Goal: Task Accomplishment & Management: Manage account settings

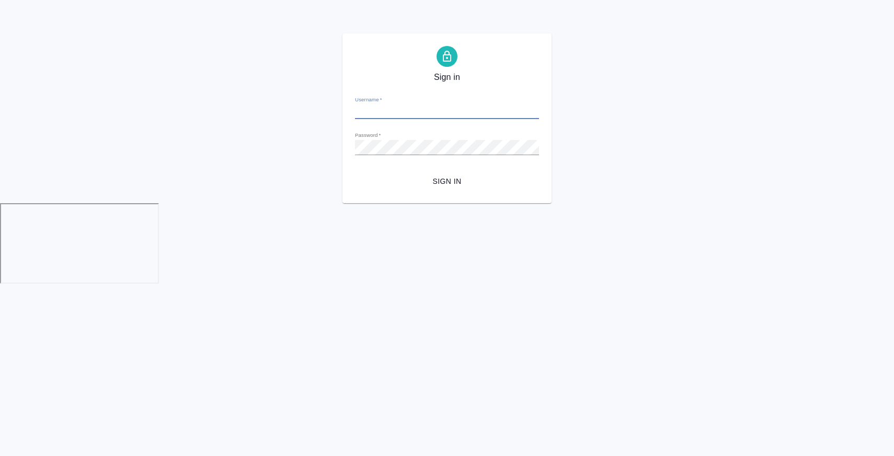
type input "a.zaborova@awatera.com"
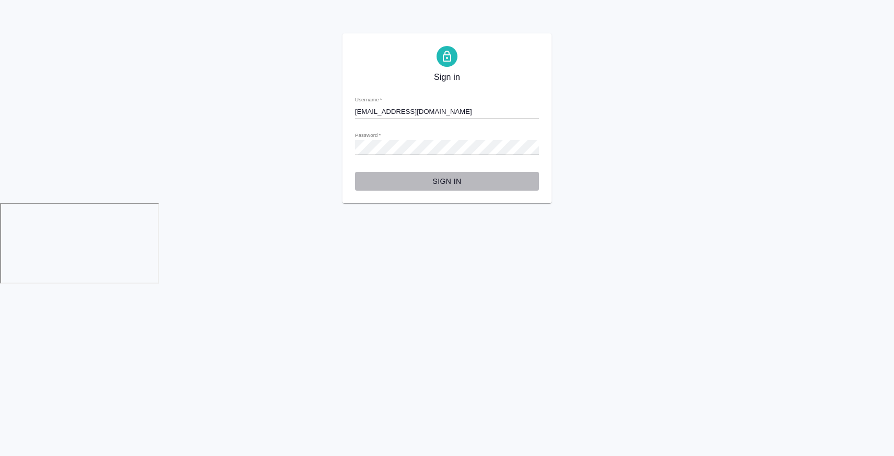
click at [441, 176] on span "Sign in" at bounding box center [446, 181] width 167 height 13
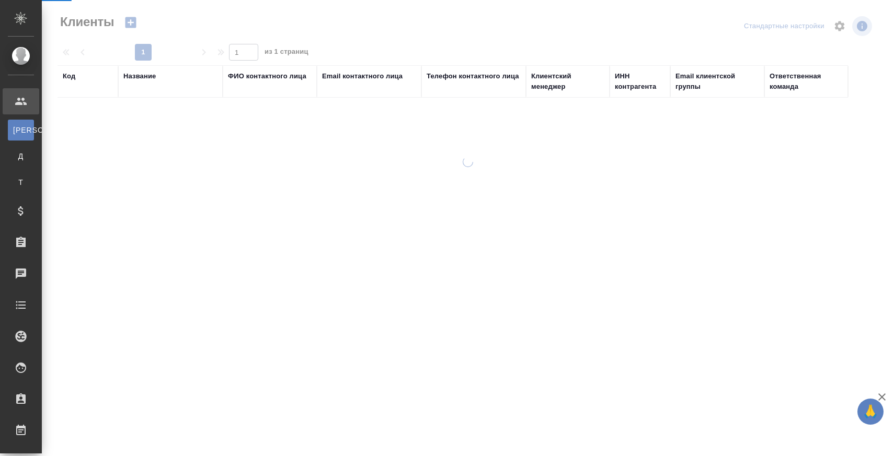
select select "RU"
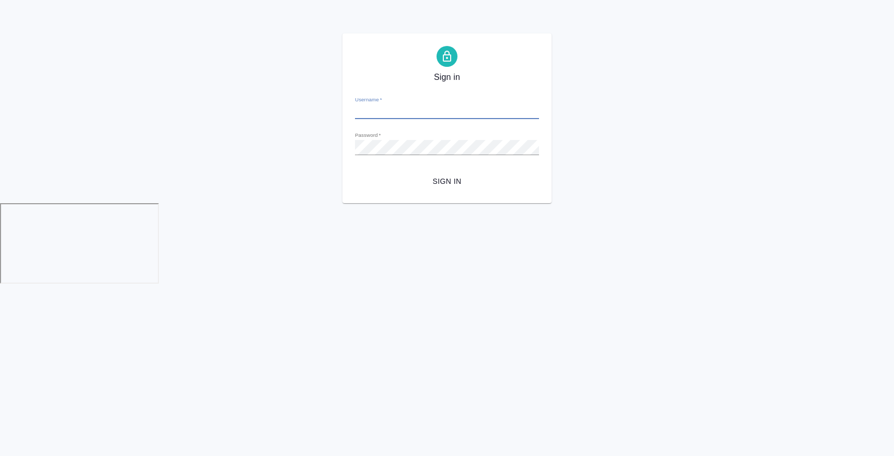
type input "[EMAIL_ADDRESS][DOMAIN_NAME]"
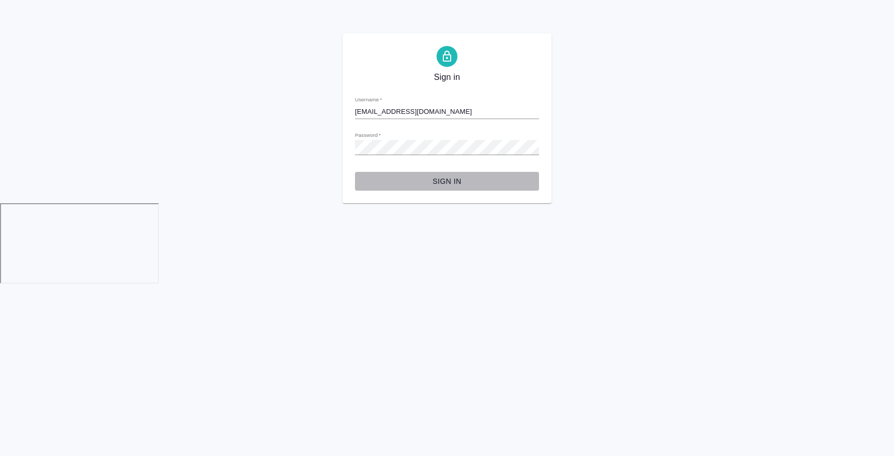
click at [439, 173] on button "Sign in" at bounding box center [447, 181] width 184 height 19
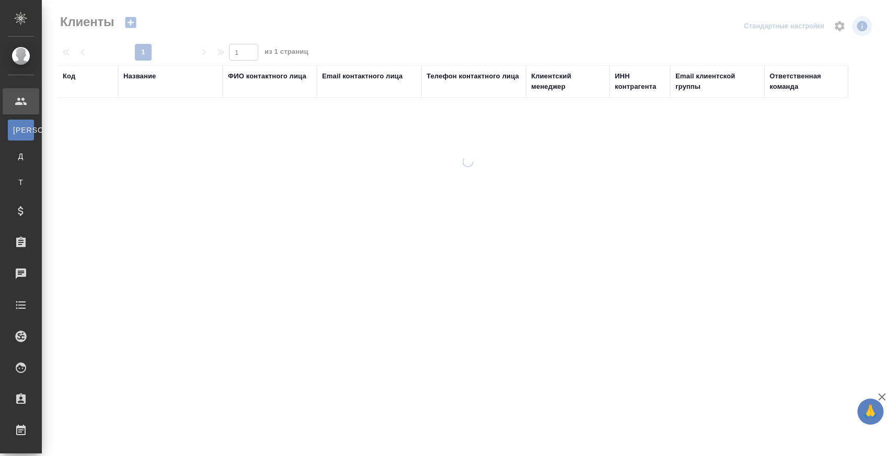
select select "RU"
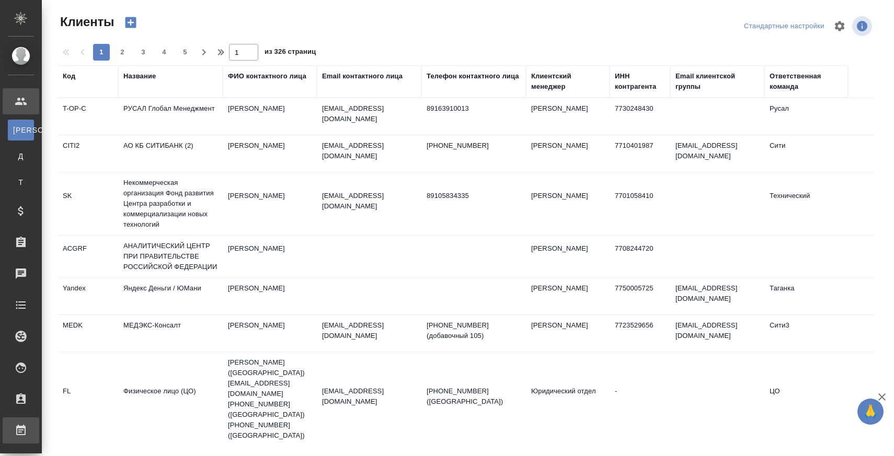
click at [21, 423] on div "Работы" at bounding box center [8, 431] width 26 height 16
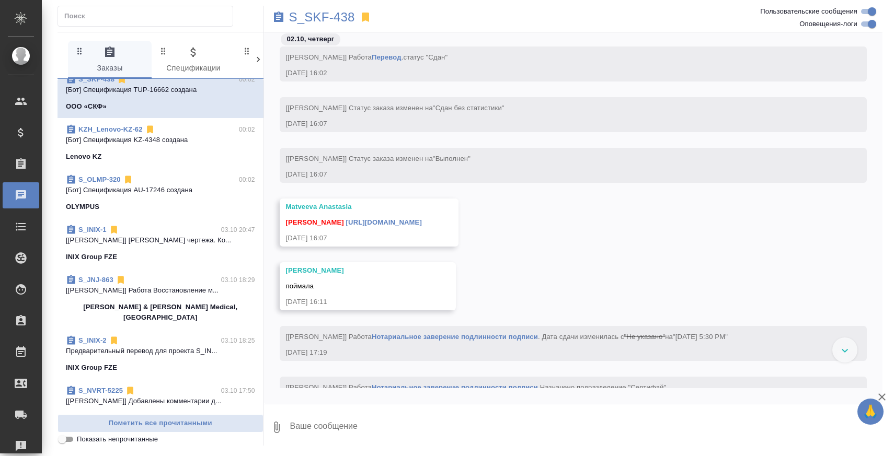
scroll to position [14, 0]
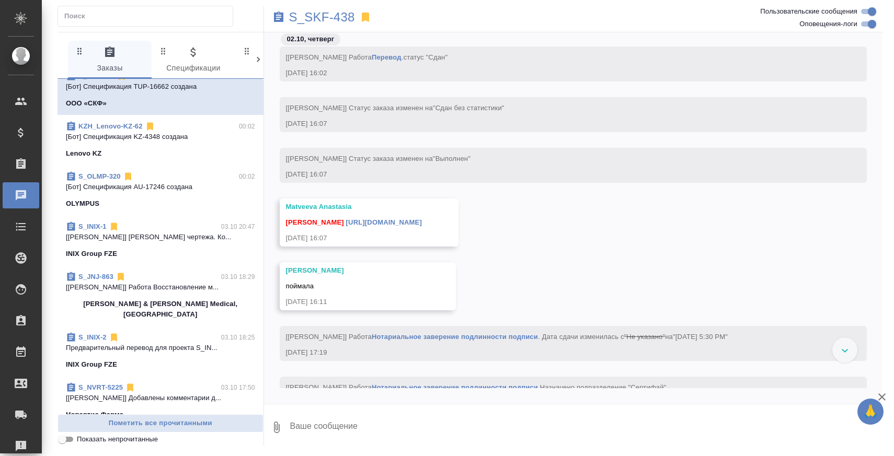
click at [169, 285] on p "[Овечкина Дарья] Работа Восстановление м..." at bounding box center [160, 287] width 189 height 10
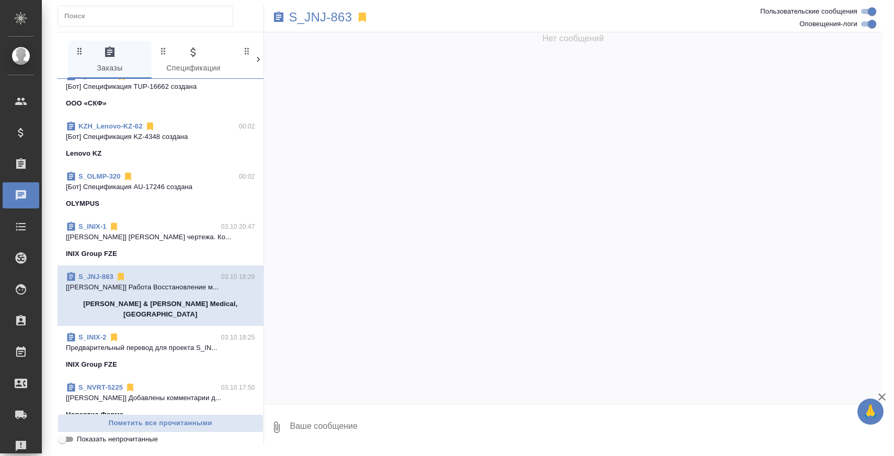
scroll to position [4257, 0]
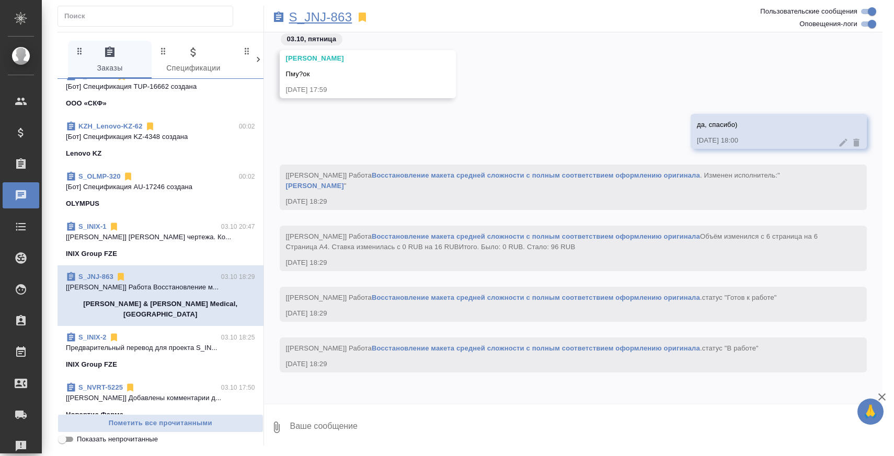
click at [318, 19] on p "S_JNJ-863" at bounding box center [320, 17] width 63 height 10
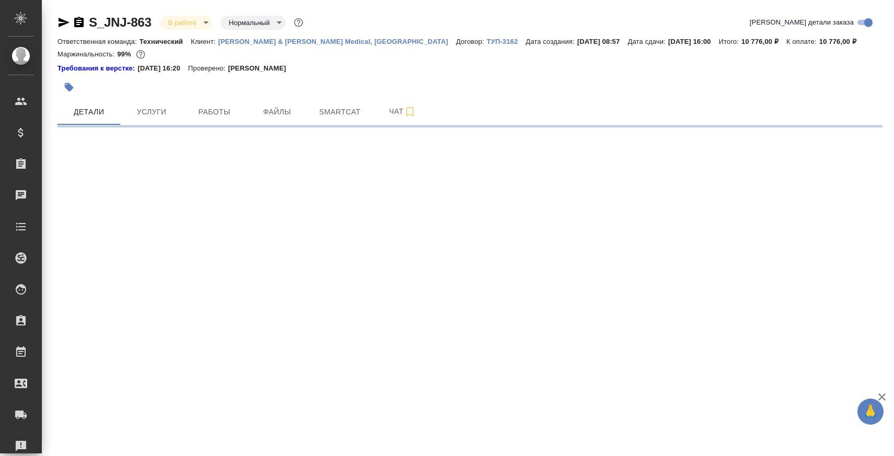
select select "RU"
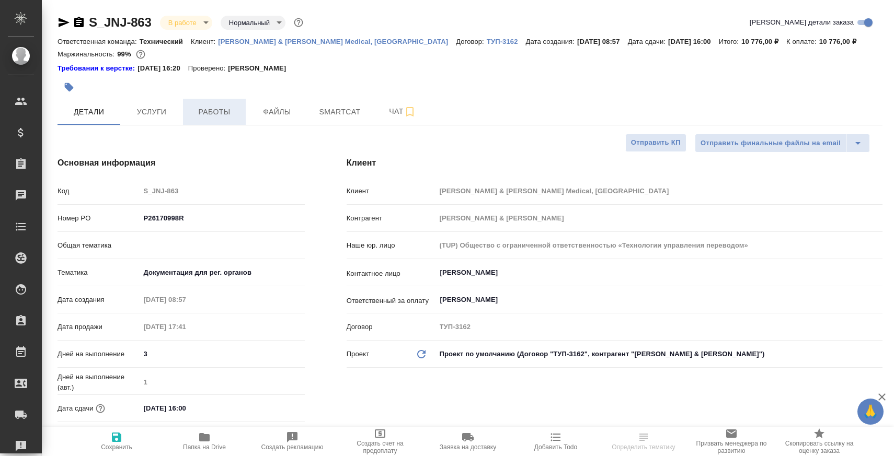
type textarea "x"
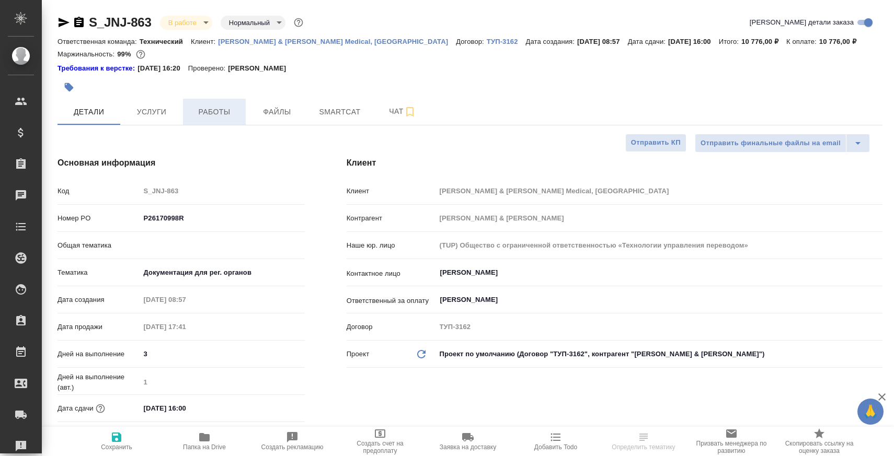
type textarea "x"
click at [204, 121] on button "Работы" at bounding box center [214, 112] width 63 height 26
type textarea "x"
